Goal: Subscribe to service/newsletter

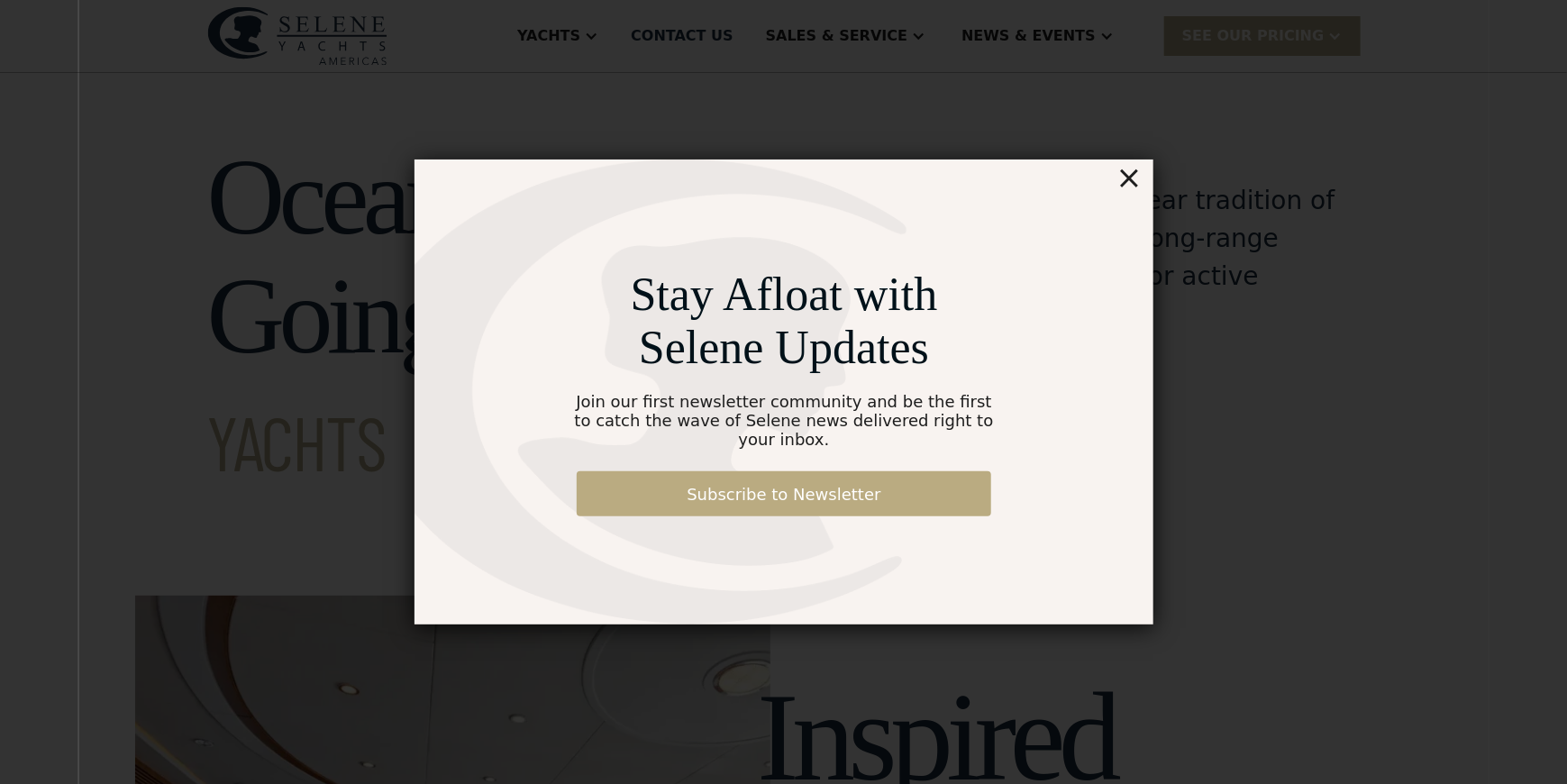
click at [768, 488] on link "Subscribe to Newsletter" at bounding box center [784, 494] width 414 height 45
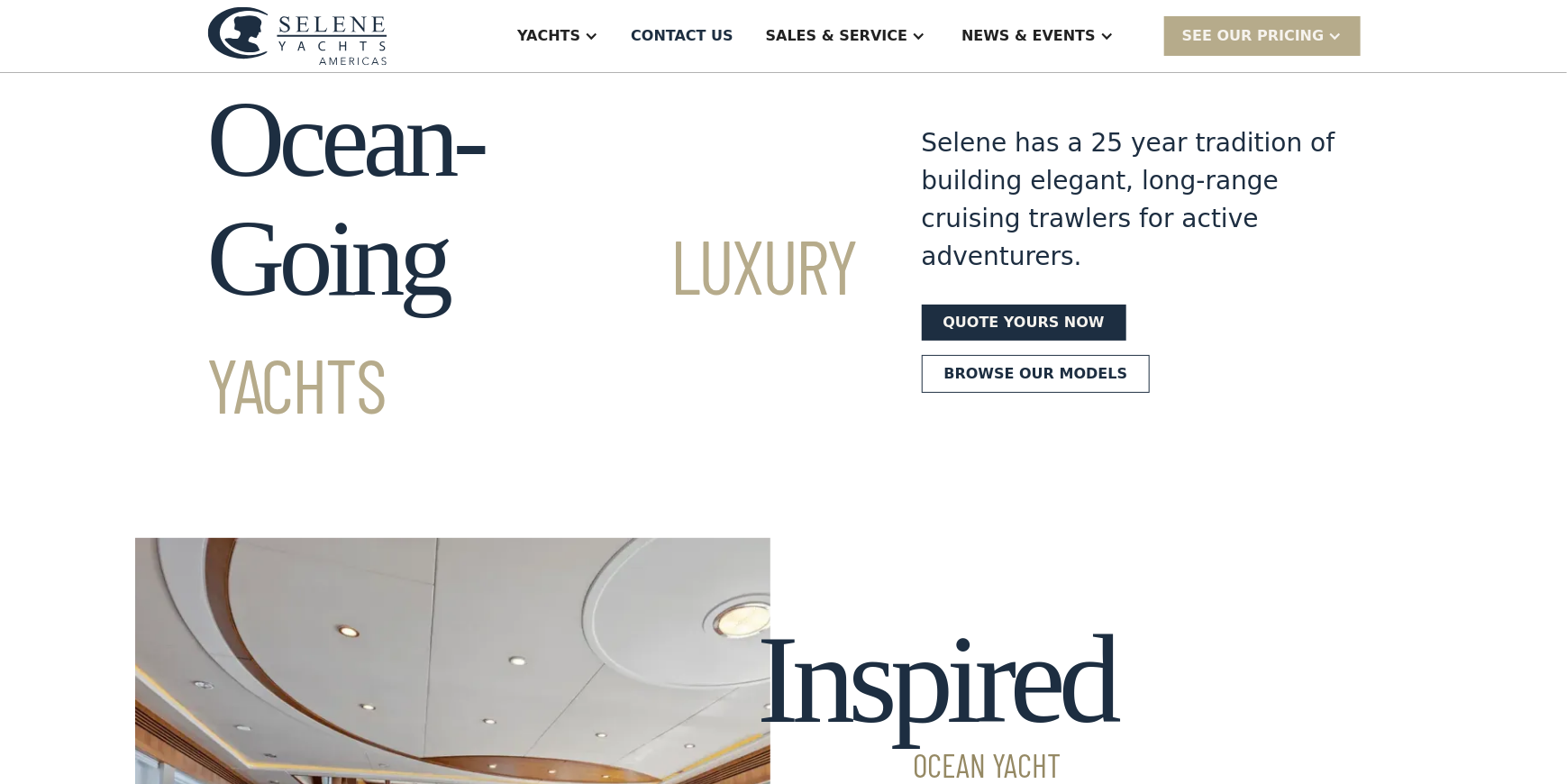
scroll to position [90, 0]
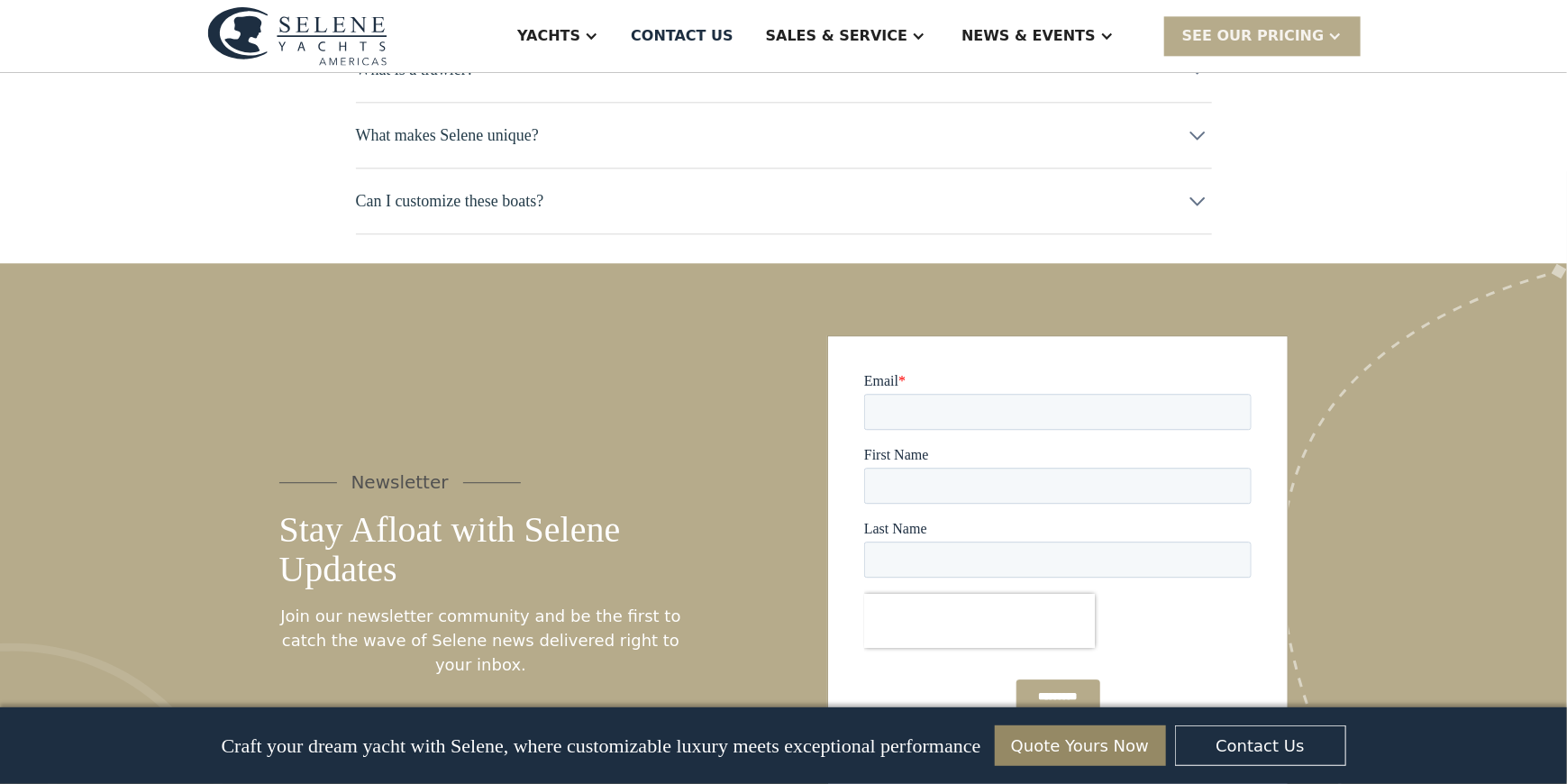
scroll to position [9193, 0]
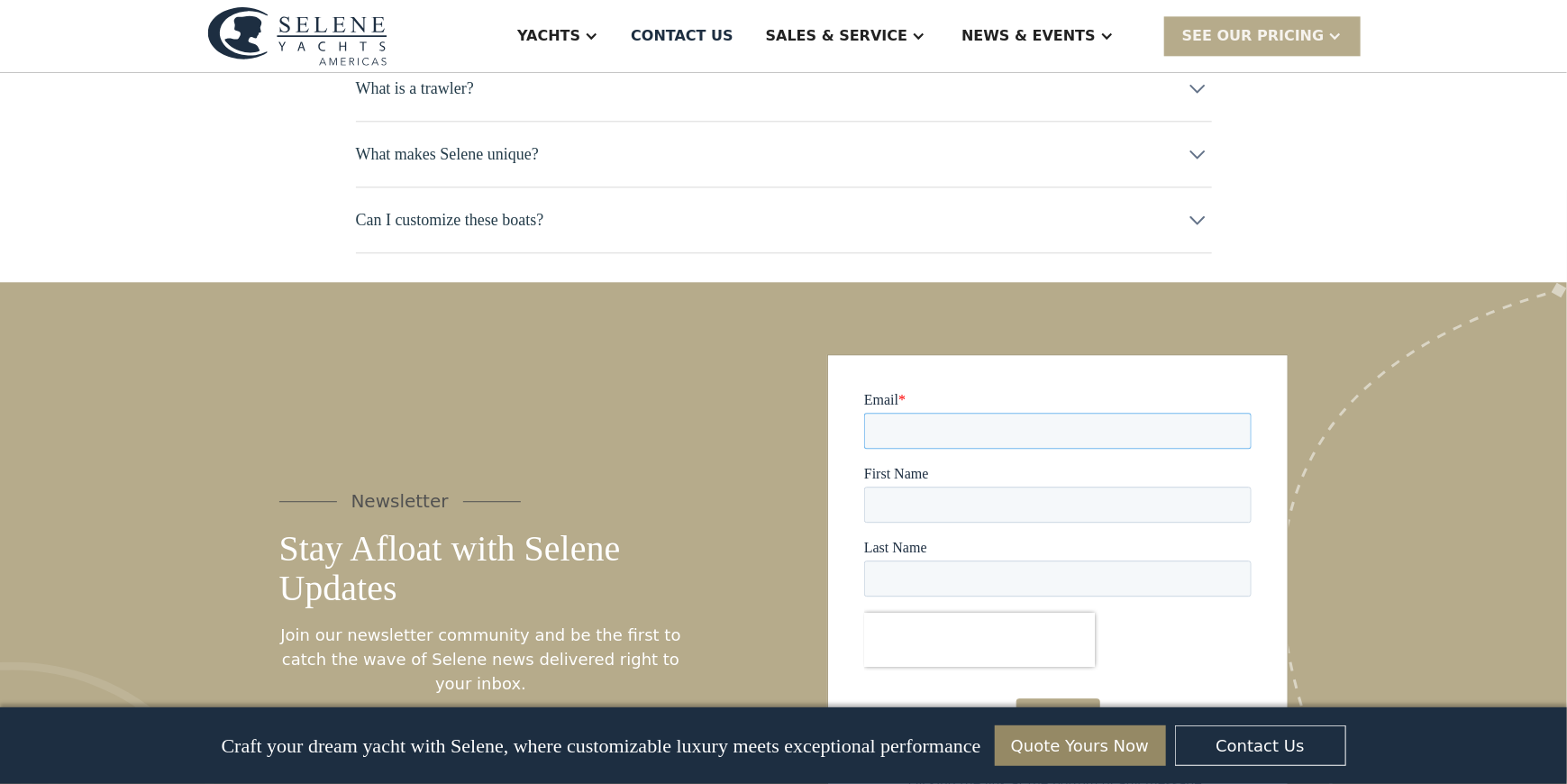
click at [950, 427] on input "Email *" at bounding box center [1057, 429] width 387 height 36
type input "**********"
click at [953, 511] on input "First Name" at bounding box center [1057, 503] width 387 height 36
type input "*****"
click at [937, 576] on input "Last Name" at bounding box center [1057, 577] width 387 height 36
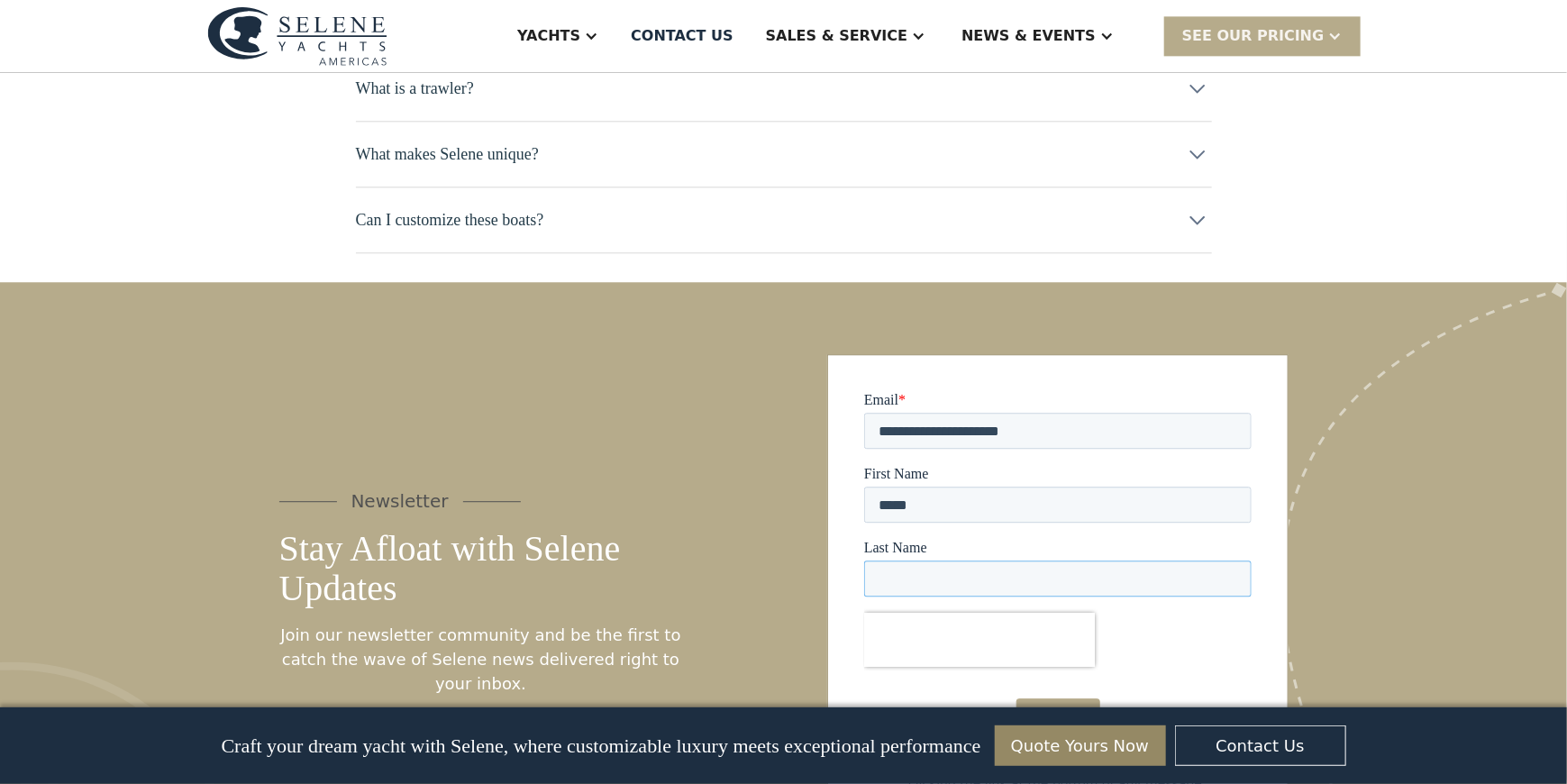
type input "*****"
click at [1055, 715] on input "*********" at bounding box center [1057, 714] width 84 height 34
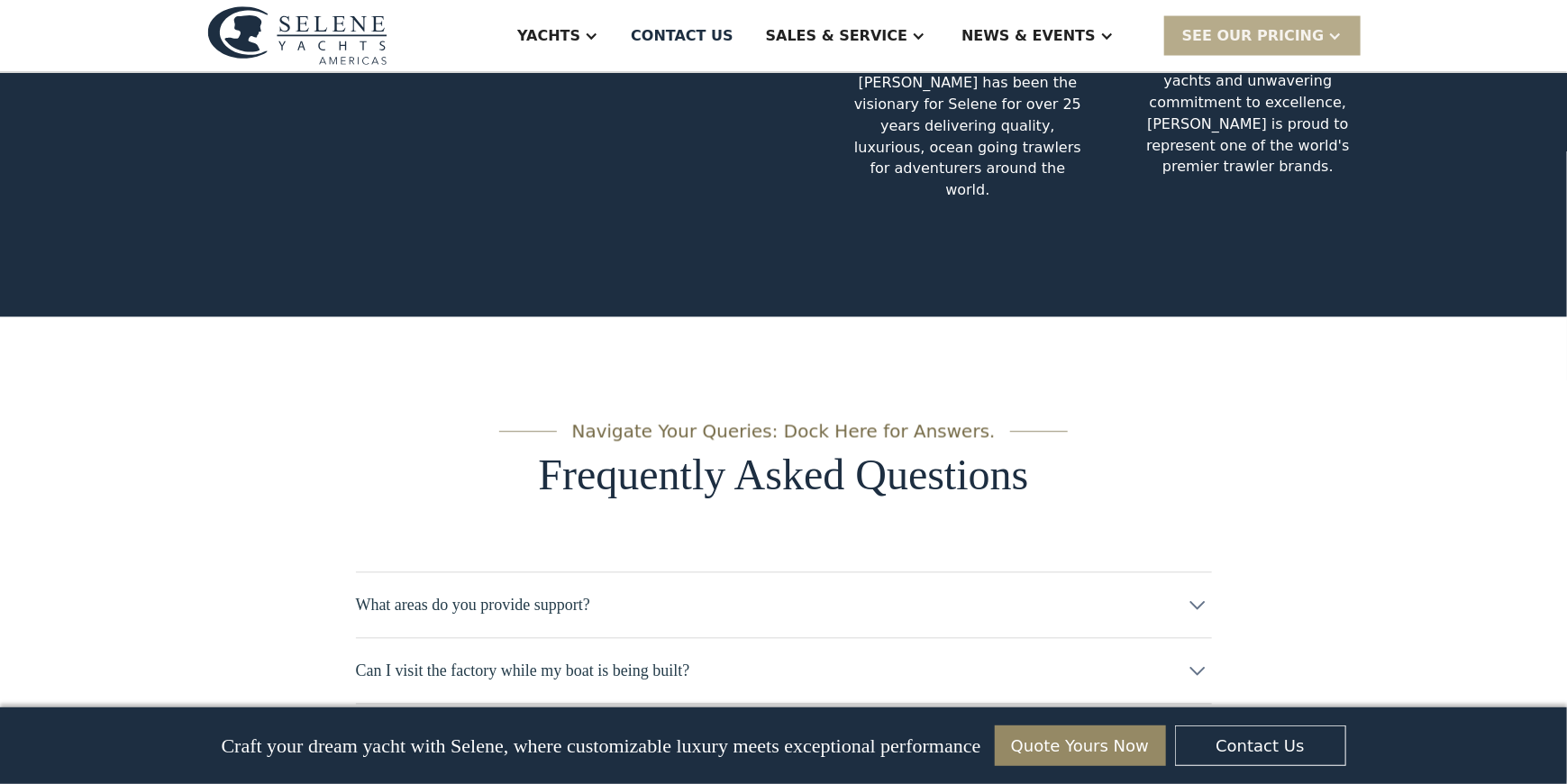
scroll to position [8587, 0]
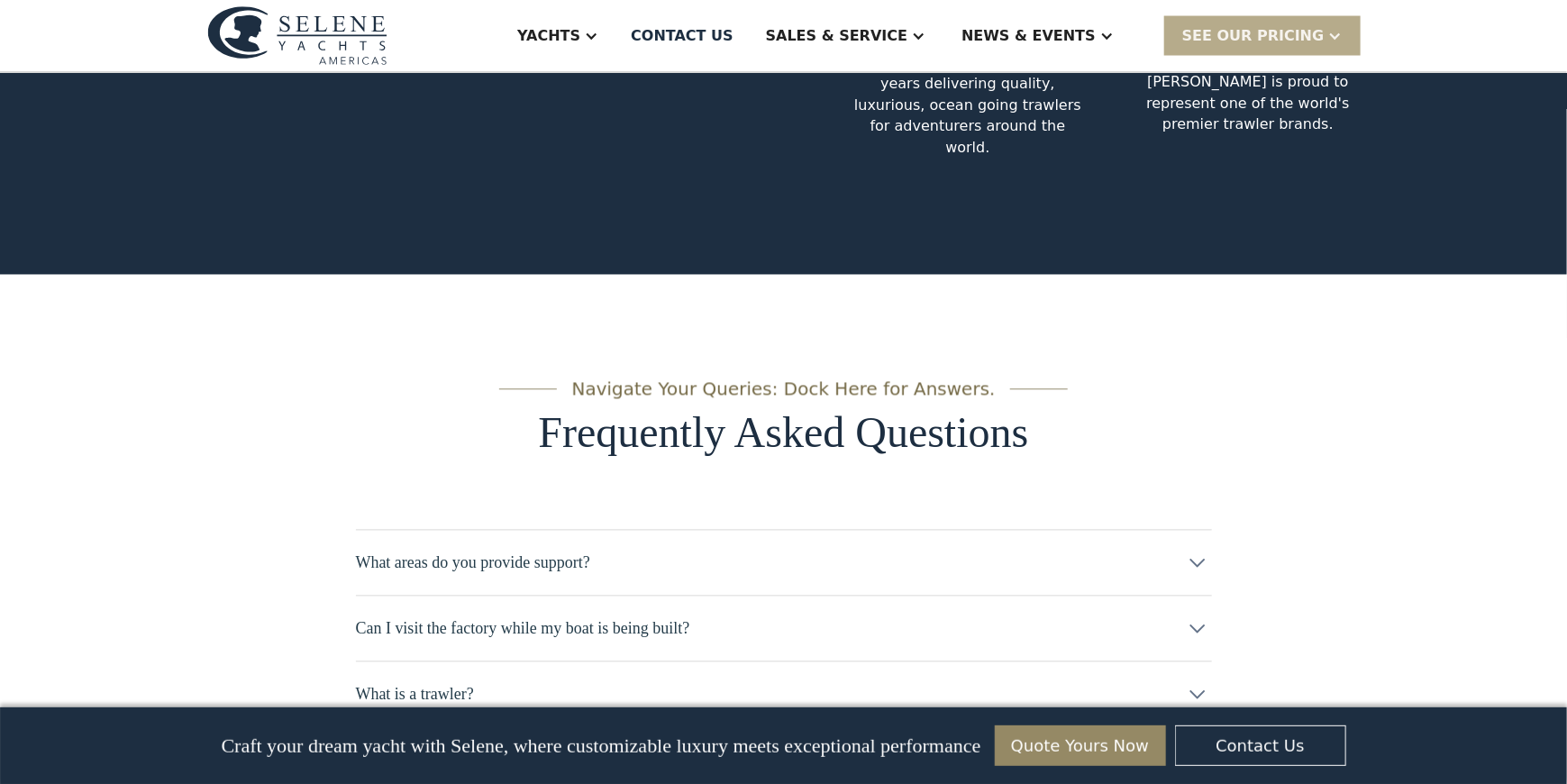
click at [1194, 548] on icon at bounding box center [1198, 562] width 29 height 29
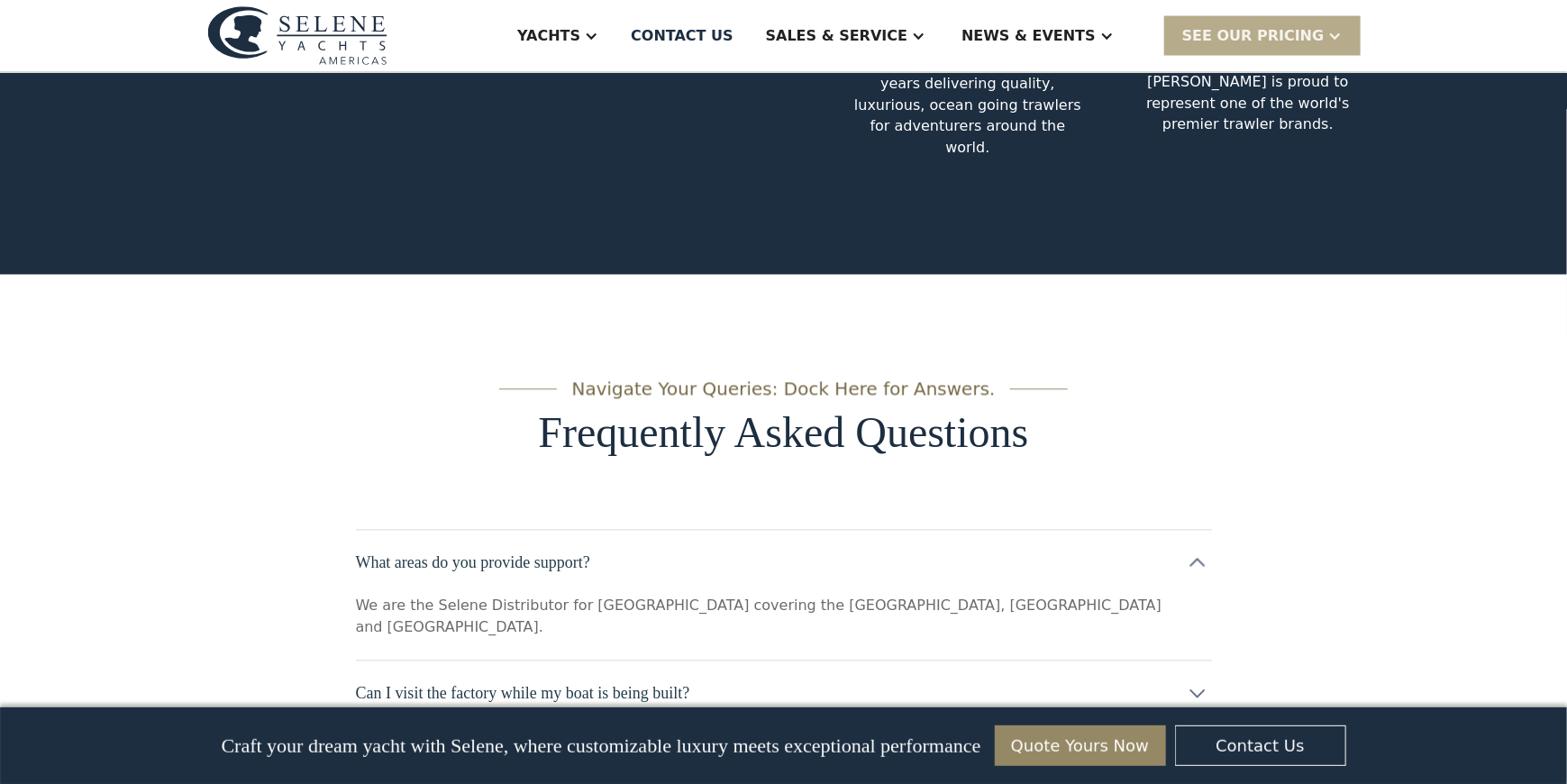
click at [1194, 559] on icon at bounding box center [1197, 563] width 15 height 9
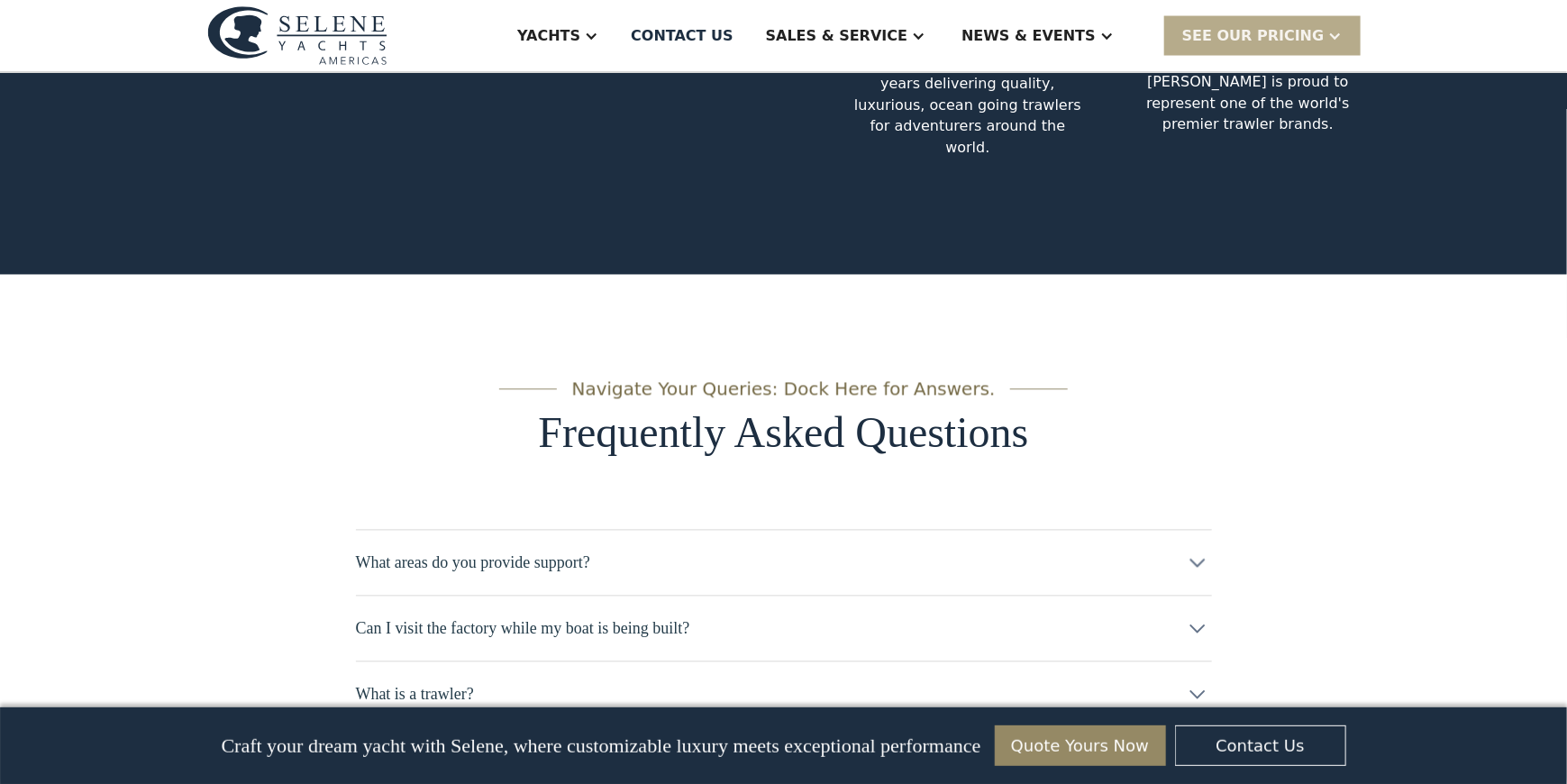
click at [1191, 625] on icon at bounding box center [1197, 630] width 15 height 9
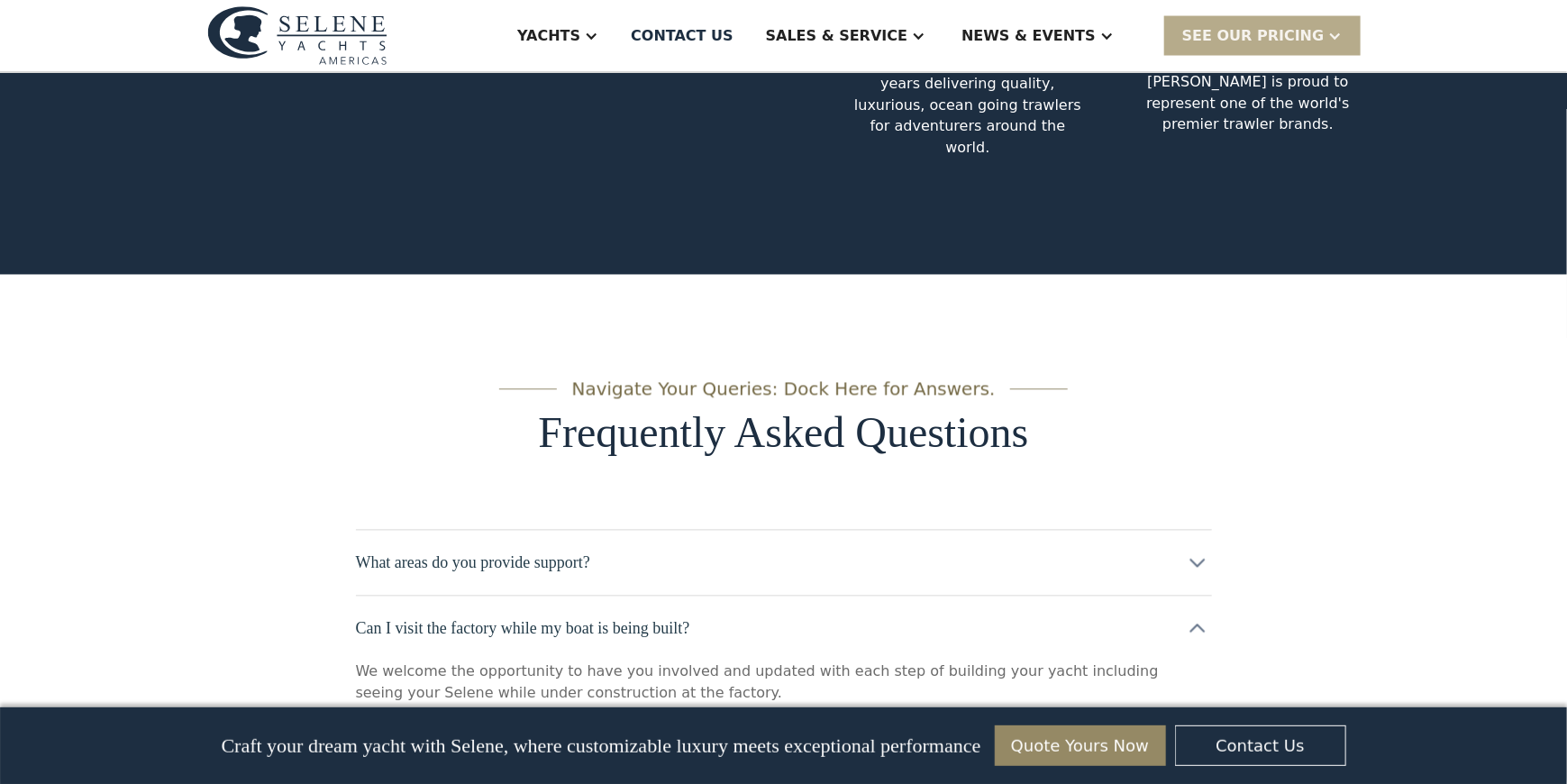
click at [1199, 745] on icon at bounding box center [1198, 759] width 29 height 29
click at [1188, 614] on icon at bounding box center [1198, 628] width 29 height 29
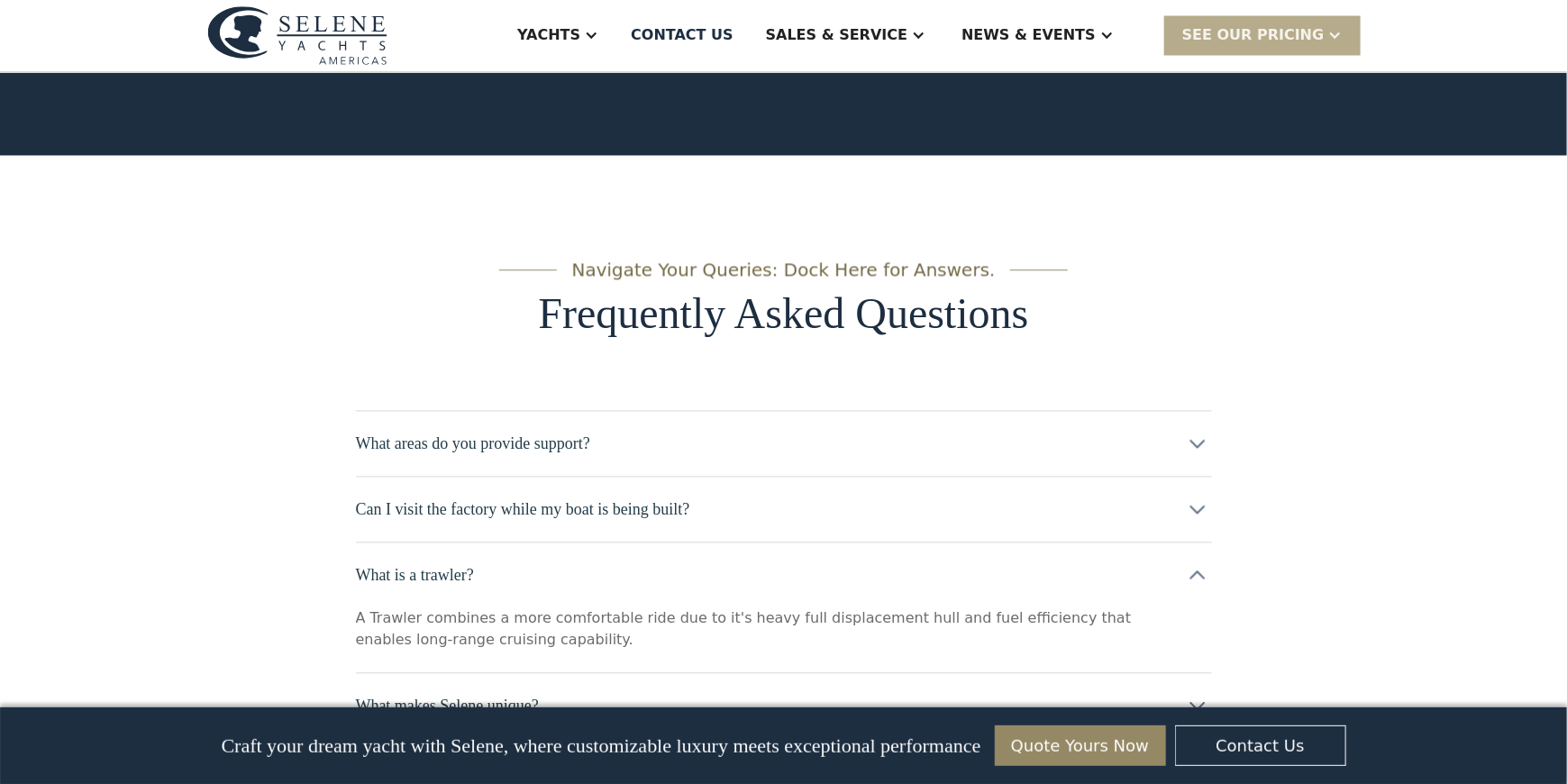
scroll to position [8768, 0]
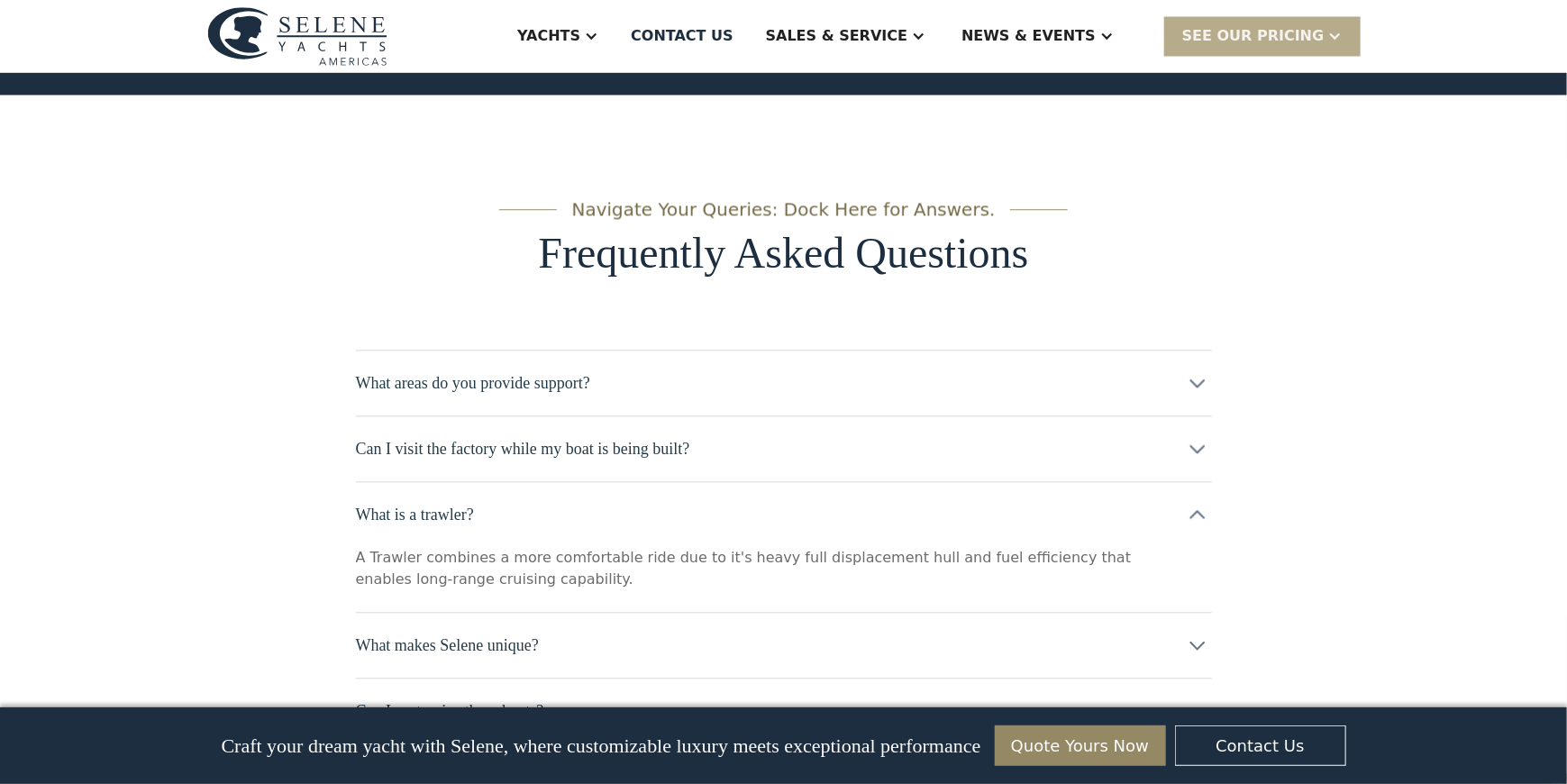
click at [1198, 500] on icon at bounding box center [1198, 514] width 29 height 29
click at [1201, 565] on icon at bounding box center [1198, 579] width 29 height 29
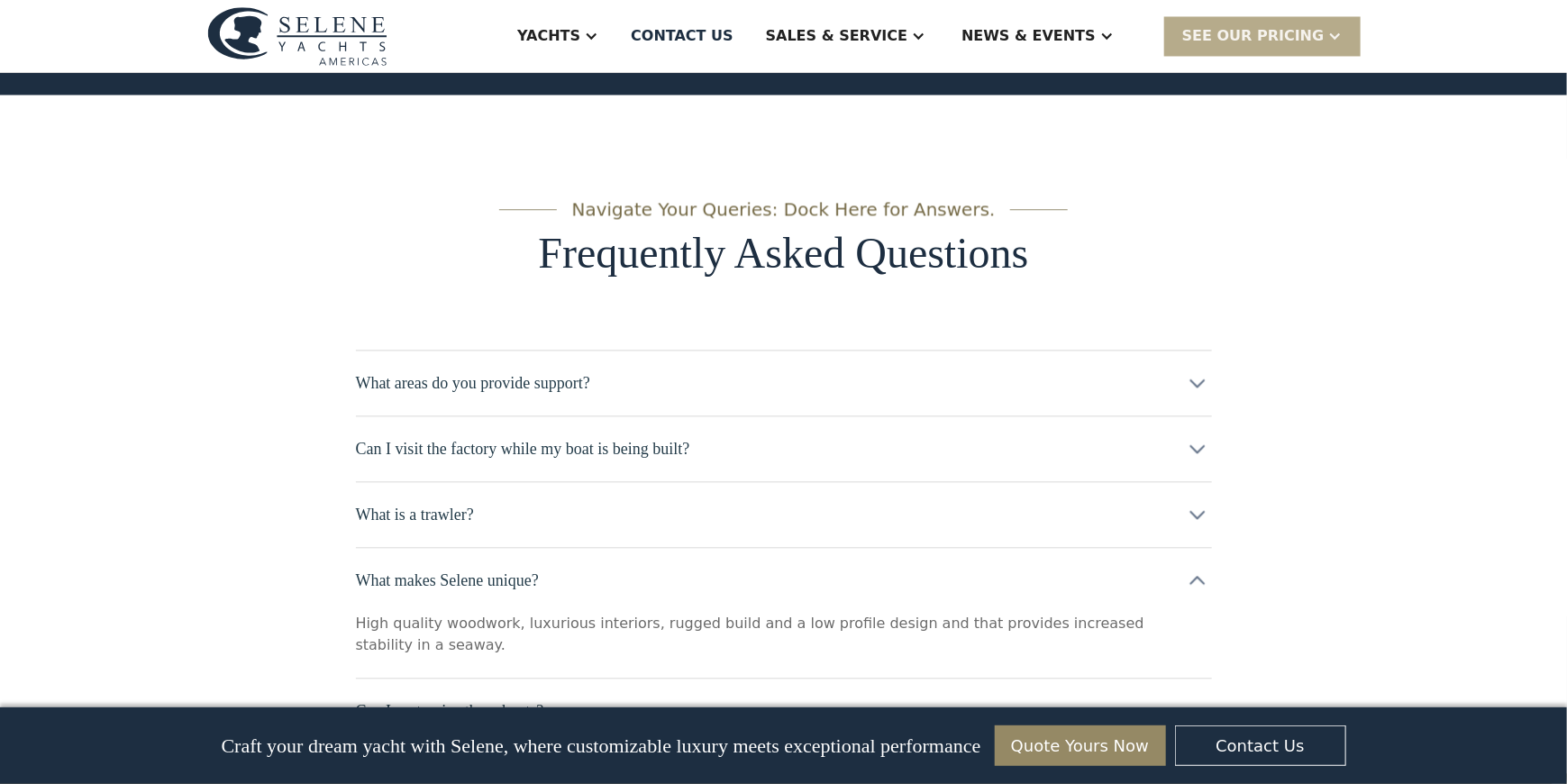
click at [1201, 565] on icon at bounding box center [1198, 579] width 29 height 29
click at [1195, 642] on icon at bounding box center [1197, 647] width 15 height 9
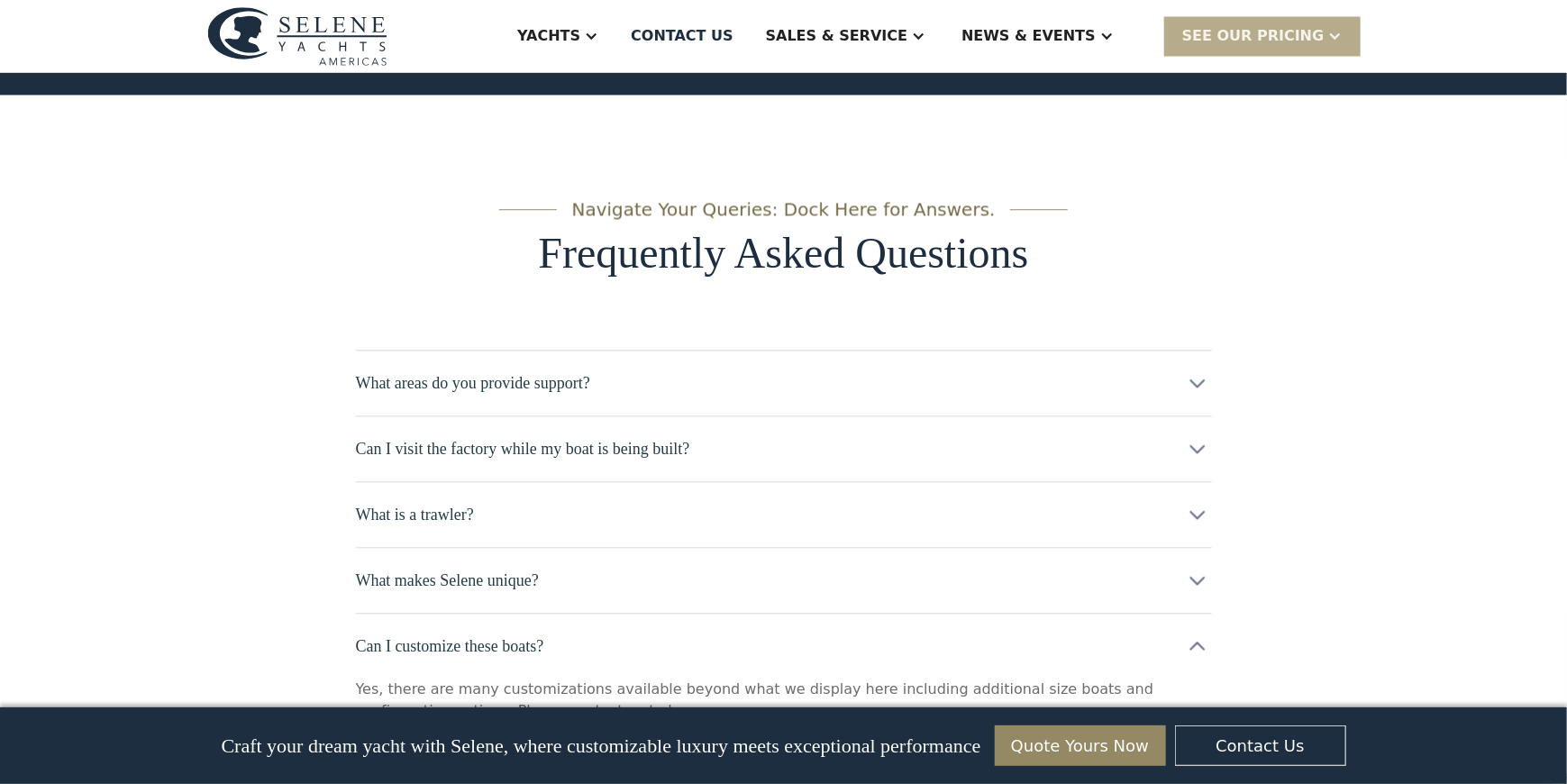
click at [1195, 631] on icon at bounding box center [1198, 645] width 29 height 29
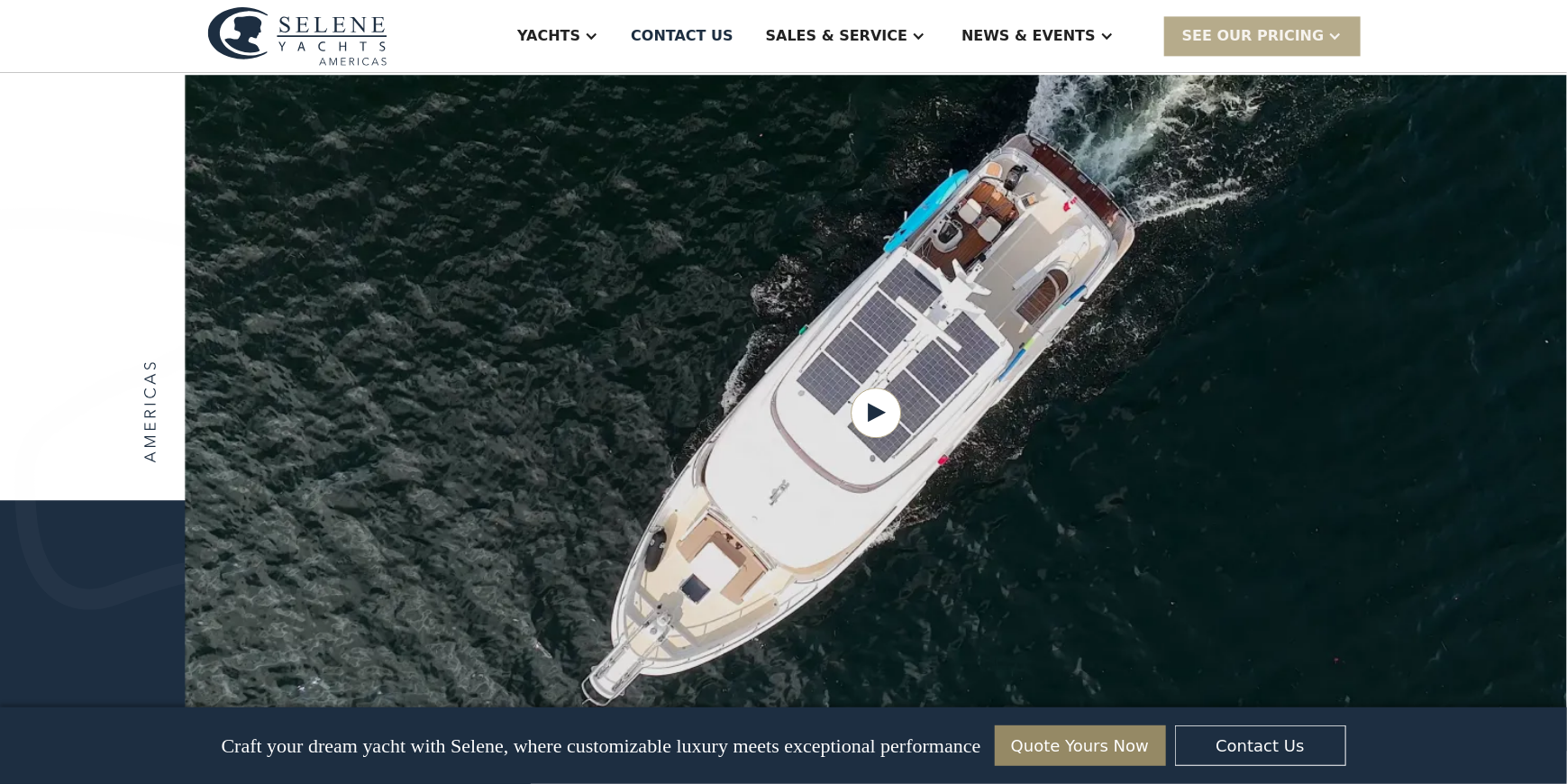
scroll to position [2162, 0]
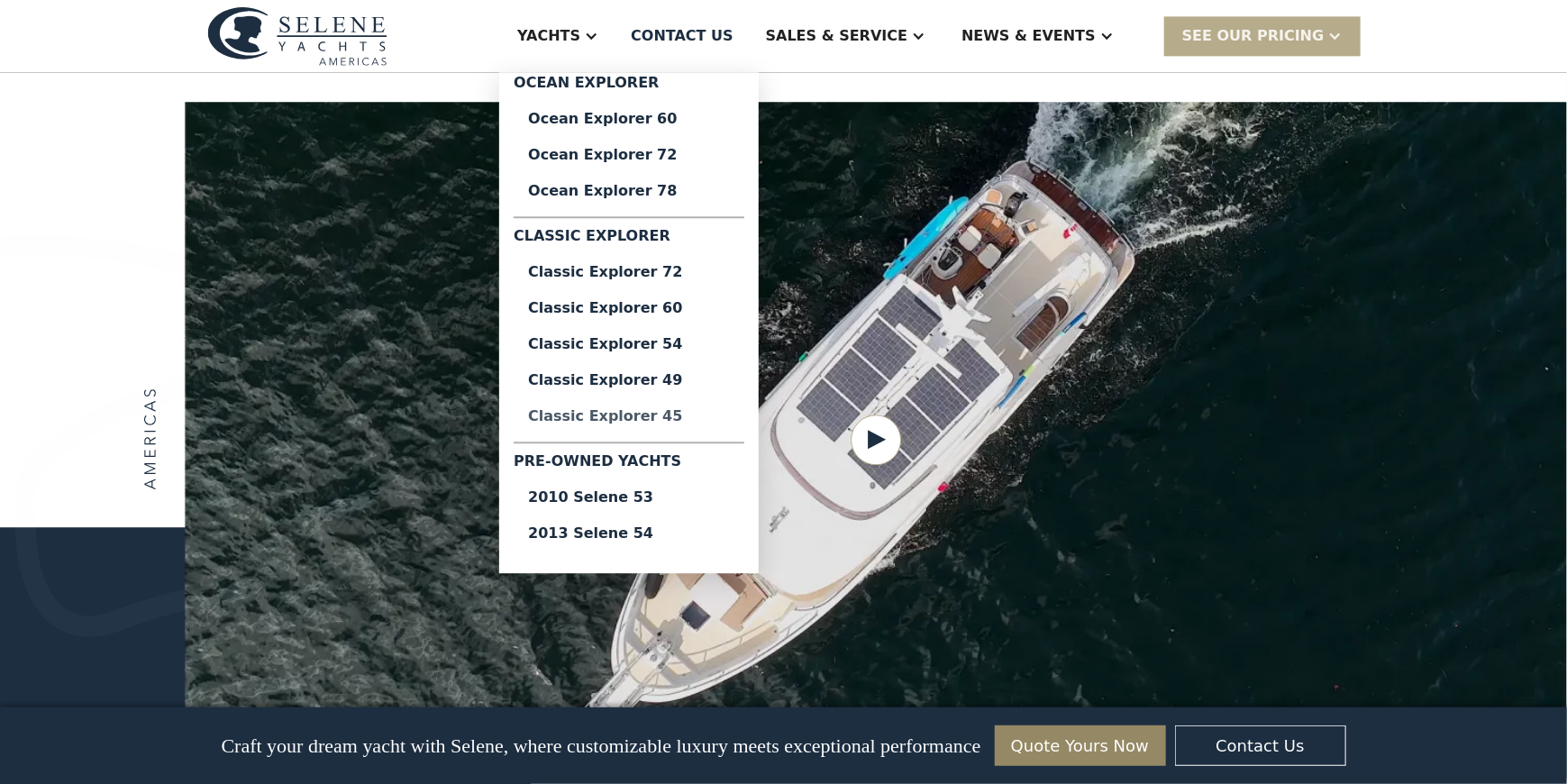
click at [699, 415] on div "Classic Explorer 45" at bounding box center [628, 416] width 202 height 14
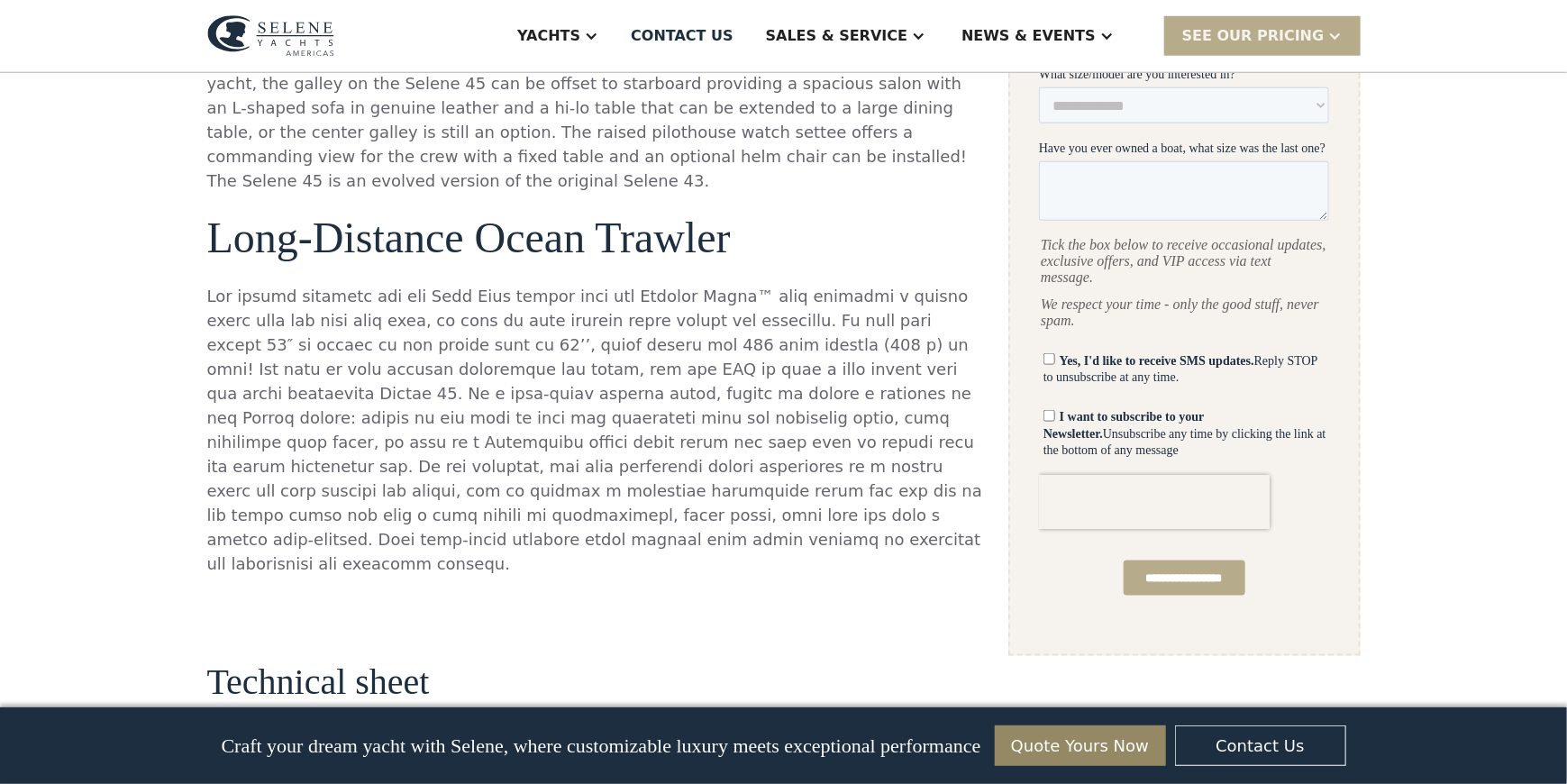
scroll to position [991, 0]
